Goal: Transaction & Acquisition: Purchase product/service

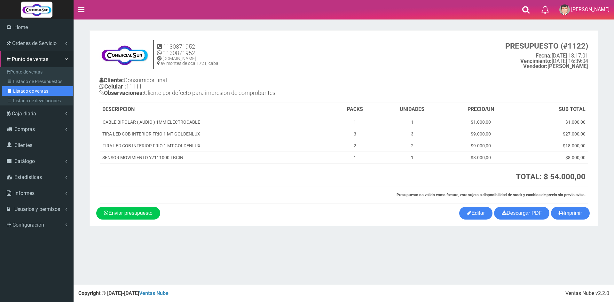
click at [38, 93] on link "Listado de ventas" at bounding box center [37, 91] width 71 height 10
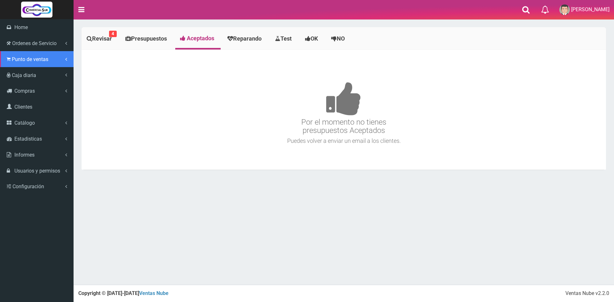
click at [21, 60] on span "Punto de ventas" at bounding box center [30, 59] width 36 height 6
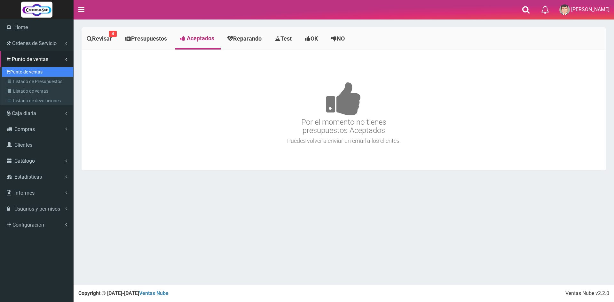
click at [24, 72] on link "Punto de ventas" at bounding box center [37, 72] width 71 height 10
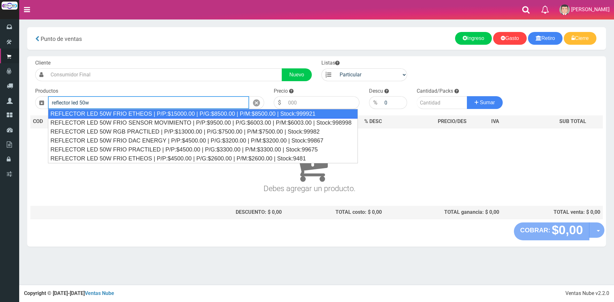
click at [150, 116] on div "REFLECTOR LED 50W FRIO ETHEOS | P/P:$15000.00 | P/G:$8500.00 | P/M:$8500.00 | S…" at bounding box center [203, 114] width 310 height 10
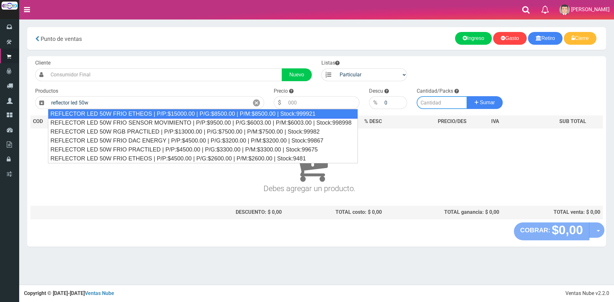
type input "REFLECTOR LED 50W FRIO ETHEOS | P/P:$15000.00 | P/G:$8500.00 | P/M:$8500.00 | S…"
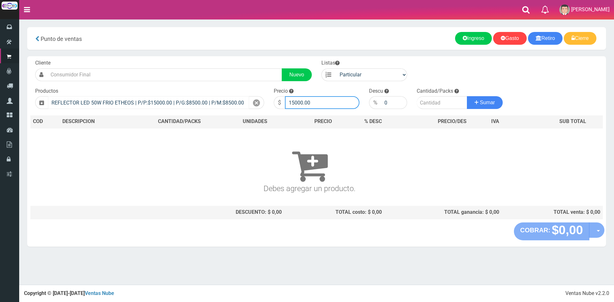
drag, startPoint x: 319, startPoint y: 104, endPoint x: 208, endPoint y: 100, distance: 111.7
click at [208, 59] on form "Cliente Nuevo Listas Particular Gremio Mayoristas" at bounding box center [316, 59] width 573 height 0
type input "16000"
type input "1"
click at [467, 96] on button "Sumar" at bounding box center [485, 102] width 36 height 13
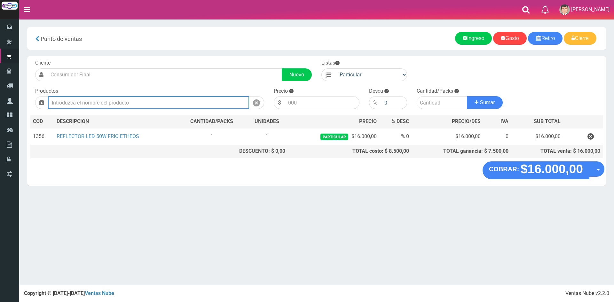
paste input "CABLE BIPOLAR ( COLORES ) 1.5MM ELECTROCABLE"
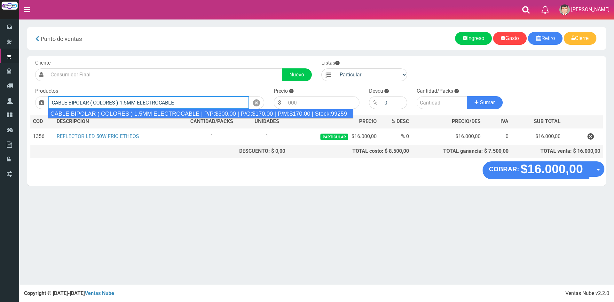
click at [218, 114] on div "CABLE BIPOLAR ( COLORES ) 1.5MM ELECTROCABLE | P/P:$300.00 | P/G:$170.00 | P/M:…" at bounding box center [200, 114] width 305 height 10
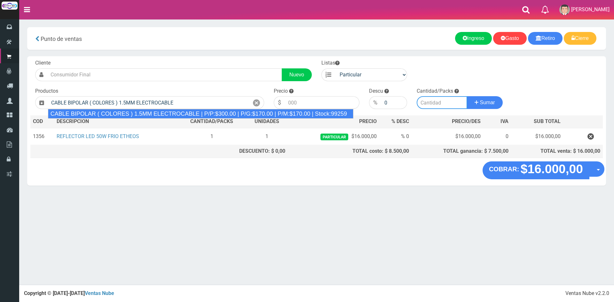
type input "CABLE BIPOLAR ( COLORES ) 1.5MM ELECTROCABLE | P/P:$300.00 | P/G:$170.00 | P/M:…"
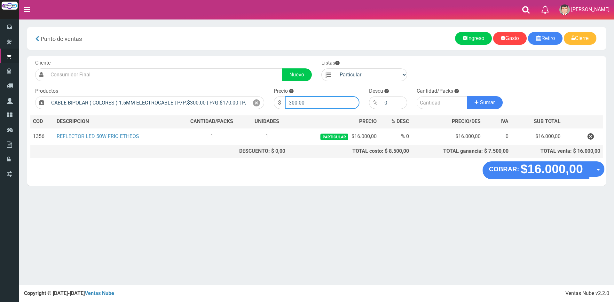
drag, startPoint x: 328, startPoint y: 103, endPoint x: 218, endPoint y: 95, distance: 110.3
click at [219, 59] on form "Cliente Nuevo Listas Particular Gremio Mayoristas" at bounding box center [316, 59] width 573 height 0
type input "1100"
type input "5"
click at [467, 96] on button "Sumar" at bounding box center [485, 102] width 36 height 13
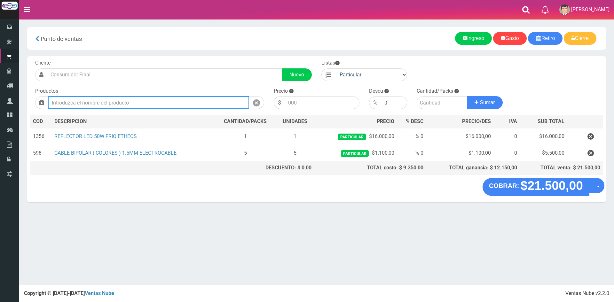
paste input "CABLE CANAL C/ ADHESIVO 14X7 2MT KALOP"
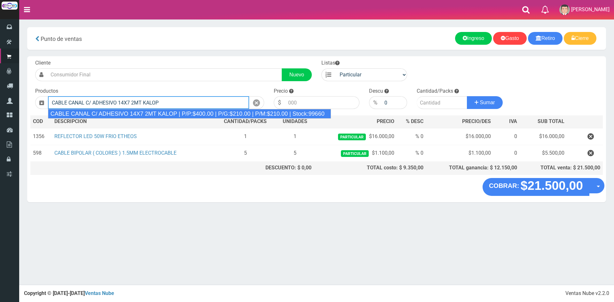
click at [185, 114] on div "CABLE CANAL C/ ADHESIVO 14X7 2MT KALOP | P/P:$400.00 | P/G:$210.00 | P/M:$210.0…" at bounding box center [189, 114] width 283 height 10
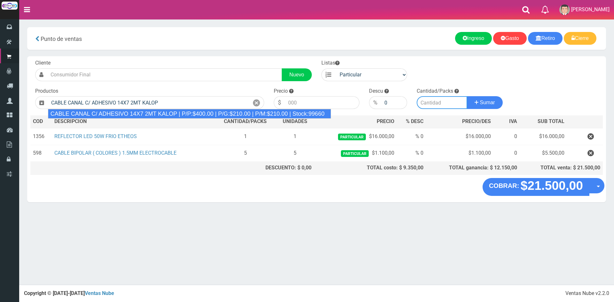
type input "CABLE CANAL C/ ADHESIVO 14X7 2MT KALOP | P/P:$400.00 | P/G:$210.00 | P/M:$210.0…"
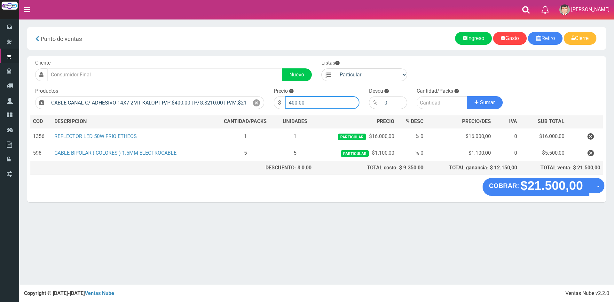
drag, startPoint x: 336, startPoint y: 101, endPoint x: 186, endPoint y: 81, distance: 151.1
click at [191, 82] on div "Cliente Nuevo Listas Particular Gremio Mayoristas Productos 0" at bounding box center [316, 117] width 579 height 122
type input "2000"
type input "1"
click at [467, 96] on button "Sumar" at bounding box center [485, 102] width 36 height 13
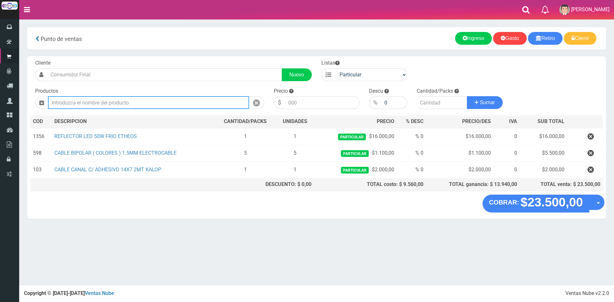
paste input "FOTOCONTROL 3 CABLES 1200W KALOP"
click at [265, 108] on div "Productos FOTOCONTROL 3 CABLES 1200W KALOP" at bounding box center [149, 99] width 239 height 22
click at [232, 102] on input "FOTOCONTROL 3 CABLES 1200W KALOP" at bounding box center [148, 102] width 201 height 13
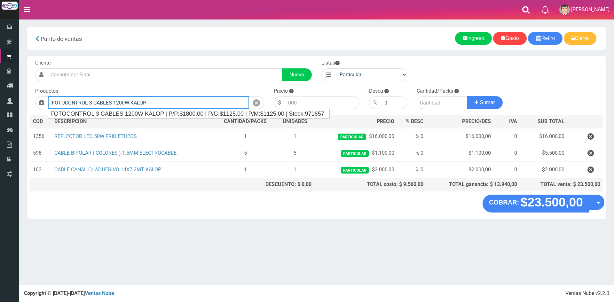
click at [226, 113] on div "FOTOCONTROL 3 CABLES 1200W KALOP | P/P:$1800.00 | P/G:$1125.00 | P/M:$1125.00 |…" at bounding box center [188, 113] width 281 height 9
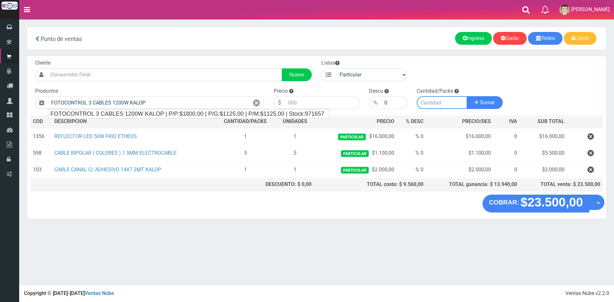
type input "FOTOCONTROL 3 CABLES 1200W KALOP | P/P:$1800.00 | P/G:$1125.00 | P/M:$1125.00 |…"
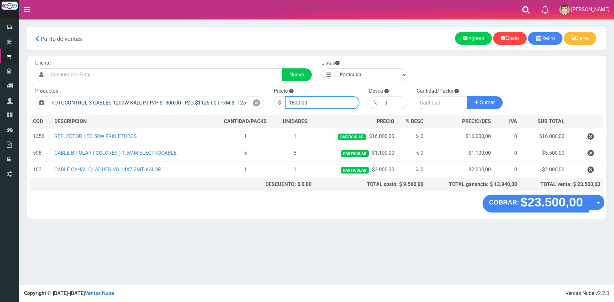
drag, startPoint x: 317, startPoint y: 98, endPoint x: 218, endPoint y: 107, distance: 99.5
click at [222, 59] on form "Cliente Nuevo Listas Particular Gremio Mayoristas" at bounding box center [316, 59] width 573 height 0
type input "12000"
type input "1"
click at [467, 96] on button "Sumar" at bounding box center [485, 102] width 36 height 13
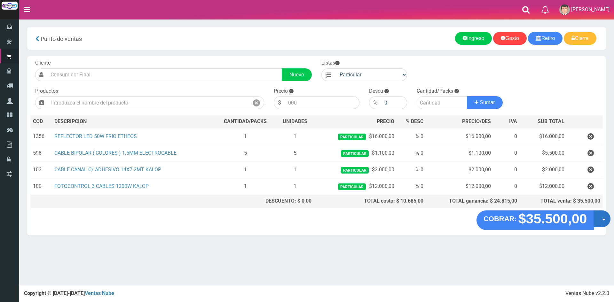
click at [605, 221] on button "Opciones" at bounding box center [602, 218] width 17 height 17
click at [592, 231] on link "Crear presupuesto" at bounding box center [581, 235] width 57 height 15
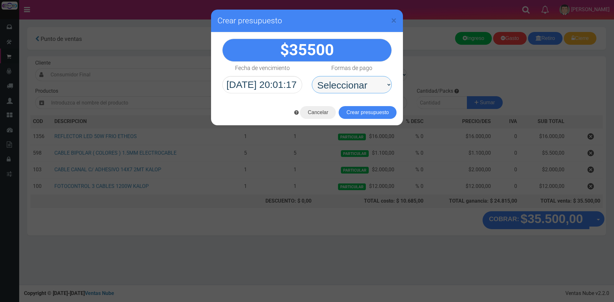
click at [368, 84] on select "Seleccionar Efectivo Tarjeta de Crédito Depósito Débito" at bounding box center [352, 84] width 80 height 17
select select "Depósito"
click at [312, 76] on select "Seleccionar Efectivo Tarjeta de Crédito Depósito Débito" at bounding box center [352, 84] width 80 height 17
click at [366, 110] on button "Crear presupuesto" at bounding box center [368, 112] width 58 height 13
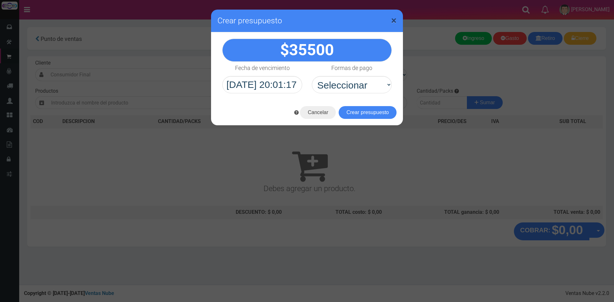
click at [395, 22] on span "×" at bounding box center [393, 20] width 5 height 12
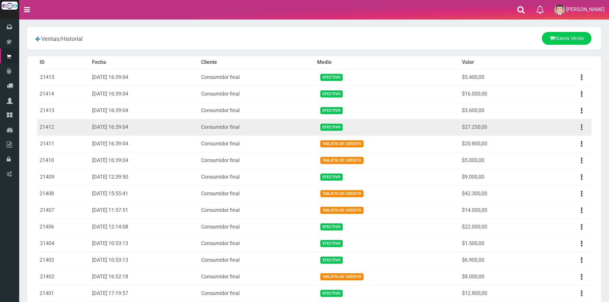
click at [583, 125] on button "button" at bounding box center [582, 127] width 14 height 11
click at [565, 146] on link "Ver" at bounding box center [563, 143] width 51 height 14
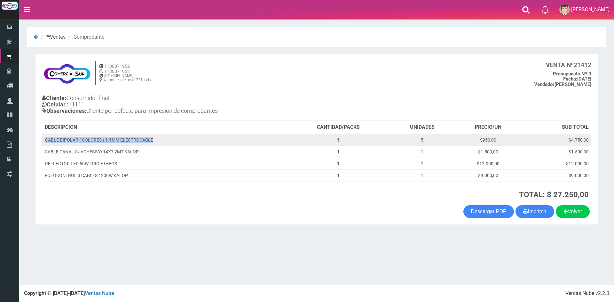
drag, startPoint x: 46, startPoint y: 139, endPoint x: 155, endPoint y: 140, distance: 109.4
click at [155, 140] on td "CABLE BIPOLAR ( COLORES ) 1.5MM ELECTROCABLE" at bounding box center [164, 140] width 245 height 12
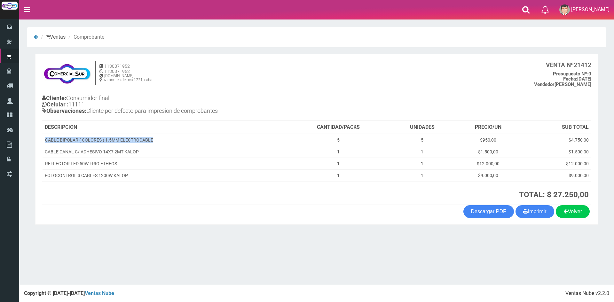
copy td "CABLE BIPOLAR ( COLORES ) 1.5MM ELECTROCABLE"
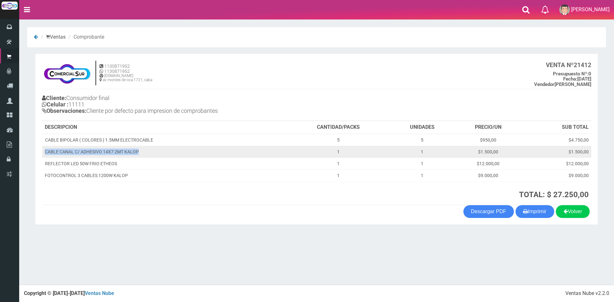
drag, startPoint x: 45, startPoint y: 154, endPoint x: 139, endPoint y: 151, distance: 94.4
click at [139, 151] on td "CABLE CANAL C/ ADHESIVO 14X7 2MT KALOP" at bounding box center [164, 152] width 245 height 12
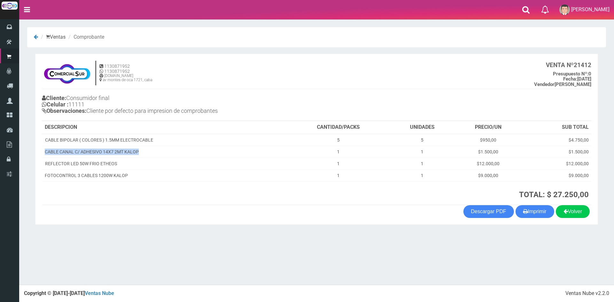
copy td "CABLE CANAL C/ ADHESIVO 14X7 2MT KALOP"
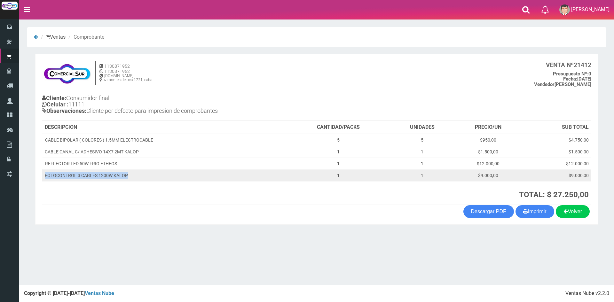
drag, startPoint x: 44, startPoint y: 176, endPoint x: 126, endPoint y: 179, distance: 82.0
click at [126, 179] on td "FOTOCONTROL 3 CABLES 1200W KALOP" at bounding box center [164, 176] width 245 height 12
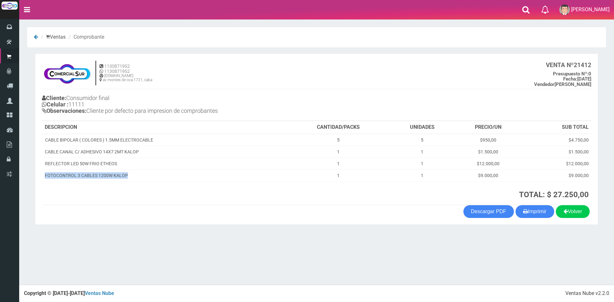
copy td "FOTOCONTROL 3 CABLES 1200W KALOP"
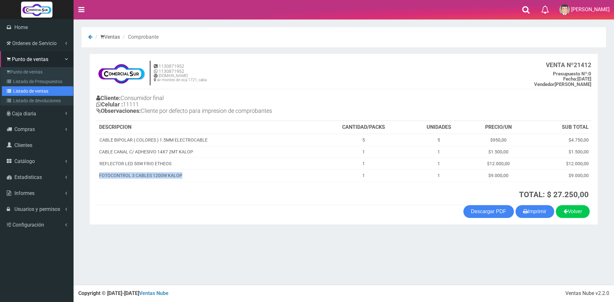
drag, startPoint x: 34, startPoint y: 91, endPoint x: 37, endPoint y: 94, distance: 4.5
click at [34, 91] on link "Listado de ventas" at bounding box center [37, 91] width 71 height 10
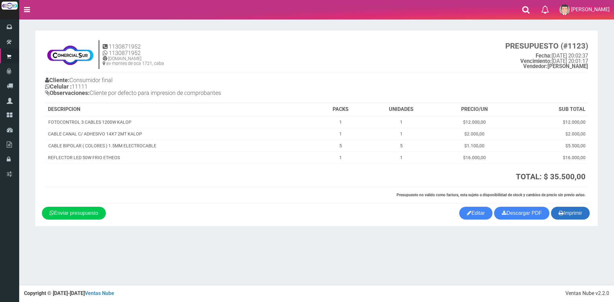
click at [561, 211] on icon "button" at bounding box center [561, 213] width 5 height 9
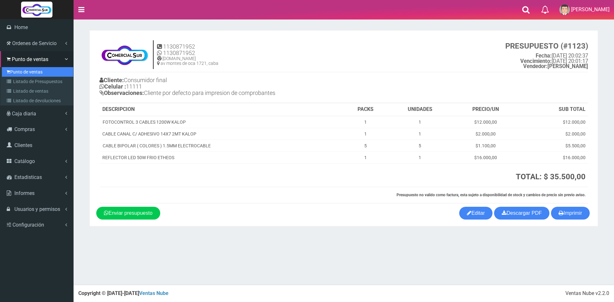
drag, startPoint x: 18, startPoint y: 74, endPoint x: 83, endPoint y: 89, distance: 66.7
click at [18, 74] on link "Punto de ventas" at bounding box center [37, 72] width 71 height 10
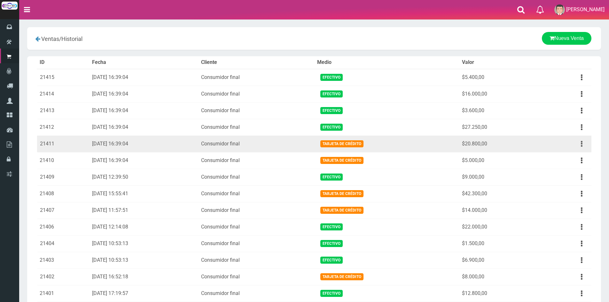
click at [580, 141] on button "button" at bounding box center [582, 144] width 14 height 11
click at [573, 161] on link "Ver" at bounding box center [563, 160] width 51 height 14
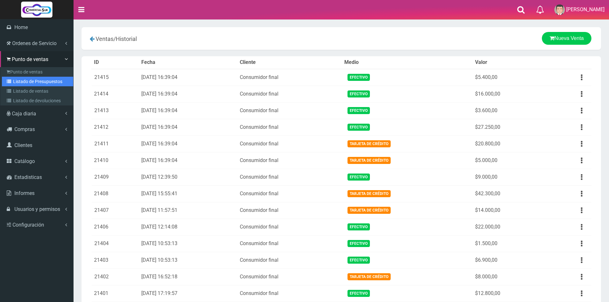
click at [35, 83] on link "Listado de Presupuestos" at bounding box center [37, 82] width 71 height 10
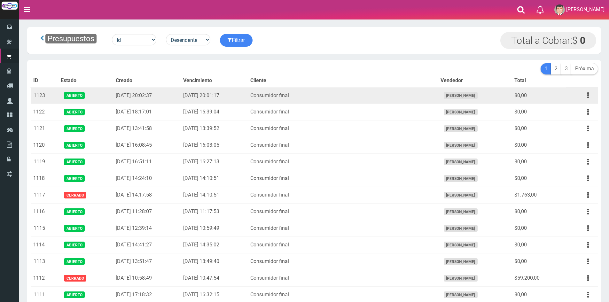
click at [591, 101] on td "Editar Imprimir Eliminar" at bounding box center [582, 95] width 32 height 17
click at [591, 92] on button "button" at bounding box center [588, 95] width 14 height 11
click at [577, 107] on link "Editar" at bounding box center [570, 111] width 51 height 14
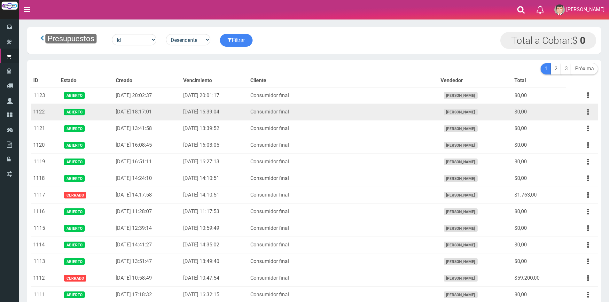
click at [587, 113] on button "button" at bounding box center [588, 112] width 14 height 11
click at [582, 122] on link "Editar" at bounding box center [570, 128] width 51 height 14
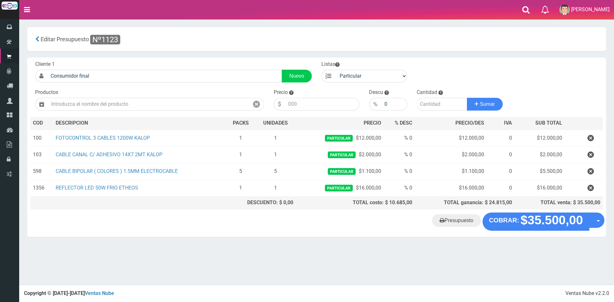
drag, startPoint x: 536, startPoint y: 219, endPoint x: 440, endPoint y: 267, distance: 108.0
click at [444, 276] on div "× Titulo del Msj texto Mas Texto Cancelar Aceptar" at bounding box center [316, 142] width 595 height 285
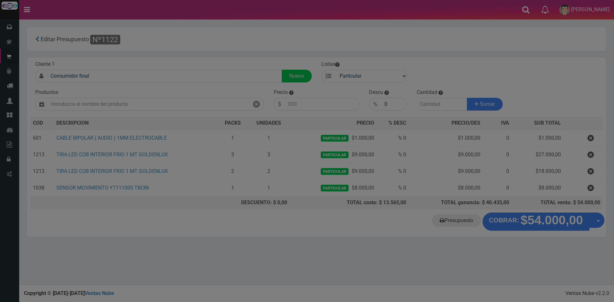
click at [554, 219] on body "Cargando... × 0 Luciana" at bounding box center [307, 151] width 614 height 302
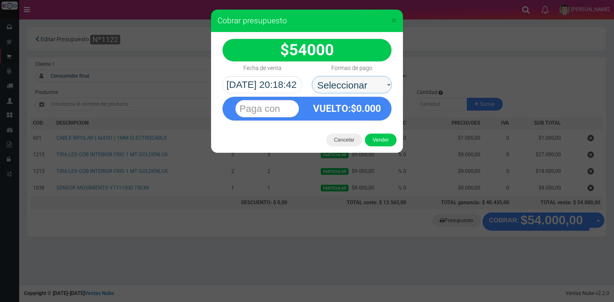
click at [374, 81] on select "Seleccionar Efectivo Tarjeta de Crédito Depósito Débito" at bounding box center [352, 84] width 80 height 17
select select "Depósito"
click at [312, 76] on select "Seleccionar Efectivo Tarjeta de Crédito Depósito Débito" at bounding box center [352, 84] width 80 height 17
click at [280, 99] on div at bounding box center [267, 109] width 80 height 24
click at [280, 105] on input "text" at bounding box center [267, 108] width 64 height 17
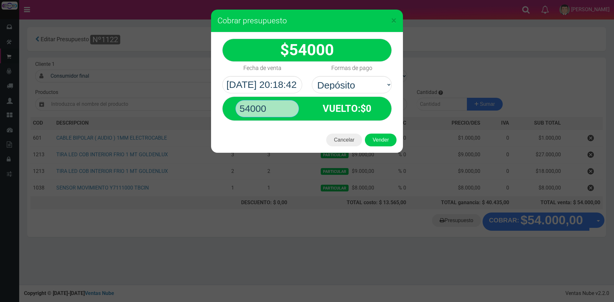
type input "54000"
click at [365, 134] on button "Vender" at bounding box center [381, 140] width 32 height 13
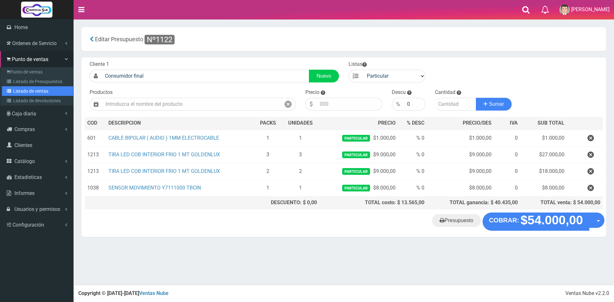
click at [45, 91] on link "Listado de ventas" at bounding box center [37, 91] width 71 height 10
